Goal: Information Seeking & Learning: Learn about a topic

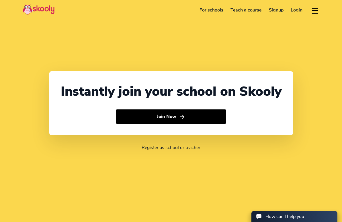
select select "65"
select select "[GEOGRAPHIC_DATA]"
select select "[GEOGRAPHIC_DATA]/[GEOGRAPHIC_DATA]"
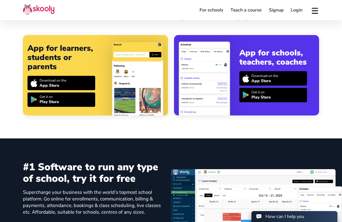
scroll to position [316, 0]
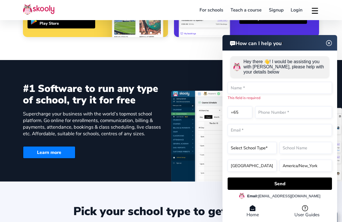
drag, startPoint x: 327, startPoint y: 41, endPoint x: 310, endPoint y: 49, distance: 18.4
click at [327, 41] on img at bounding box center [329, 43] width 7 height 11
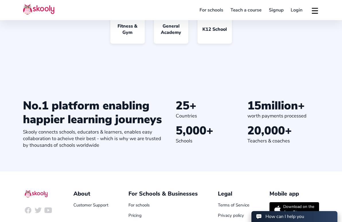
scroll to position [568, 0]
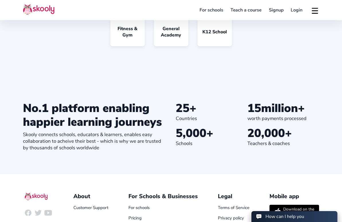
click at [284, 81] on section "No.1 platform enabling happier learning journeys Skooly connects schools, educa…" at bounding box center [171, 126] width 342 height 96
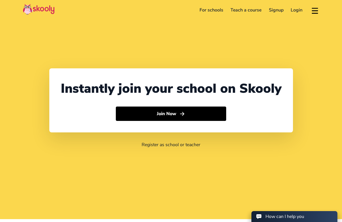
scroll to position [0, 0]
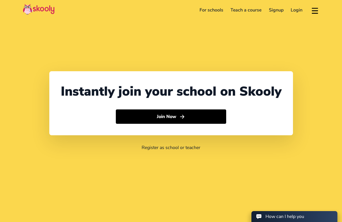
click at [316, 9] on button at bounding box center [315, 9] width 8 height 9
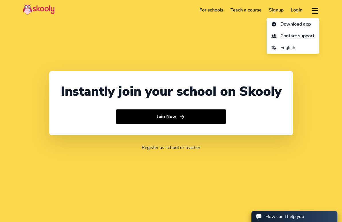
click at [208, 10] on link "For schools" at bounding box center [211, 9] width 31 height 9
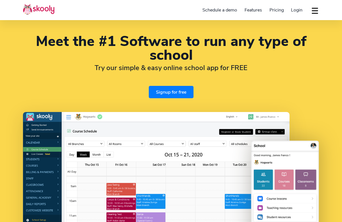
select select "en"
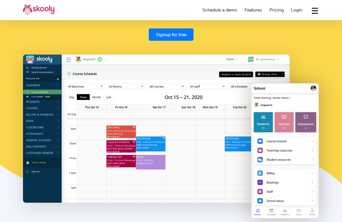
select select "65"
select select "[GEOGRAPHIC_DATA]"
select select "[GEOGRAPHIC_DATA]/[GEOGRAPHIC_DATA]"
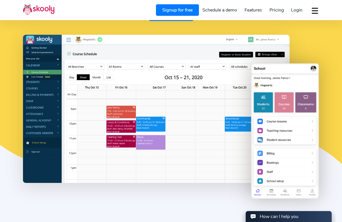
scroll to position [86, 0]
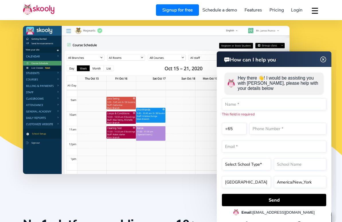
drag, startPoint x: 182, startPoint y: 199, endPoint x: 175, endPoint y: 175, distance: 25.2
click at [182, 50] on html "How can I help you How can I help you Hey there 👋! I would be assisting you wit…" at bounding box center [253, 50] width 165 height 0
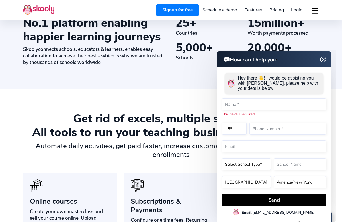
scroll to position [431, 0]
